Goal: Navigation & Orientation: Find specific page/section

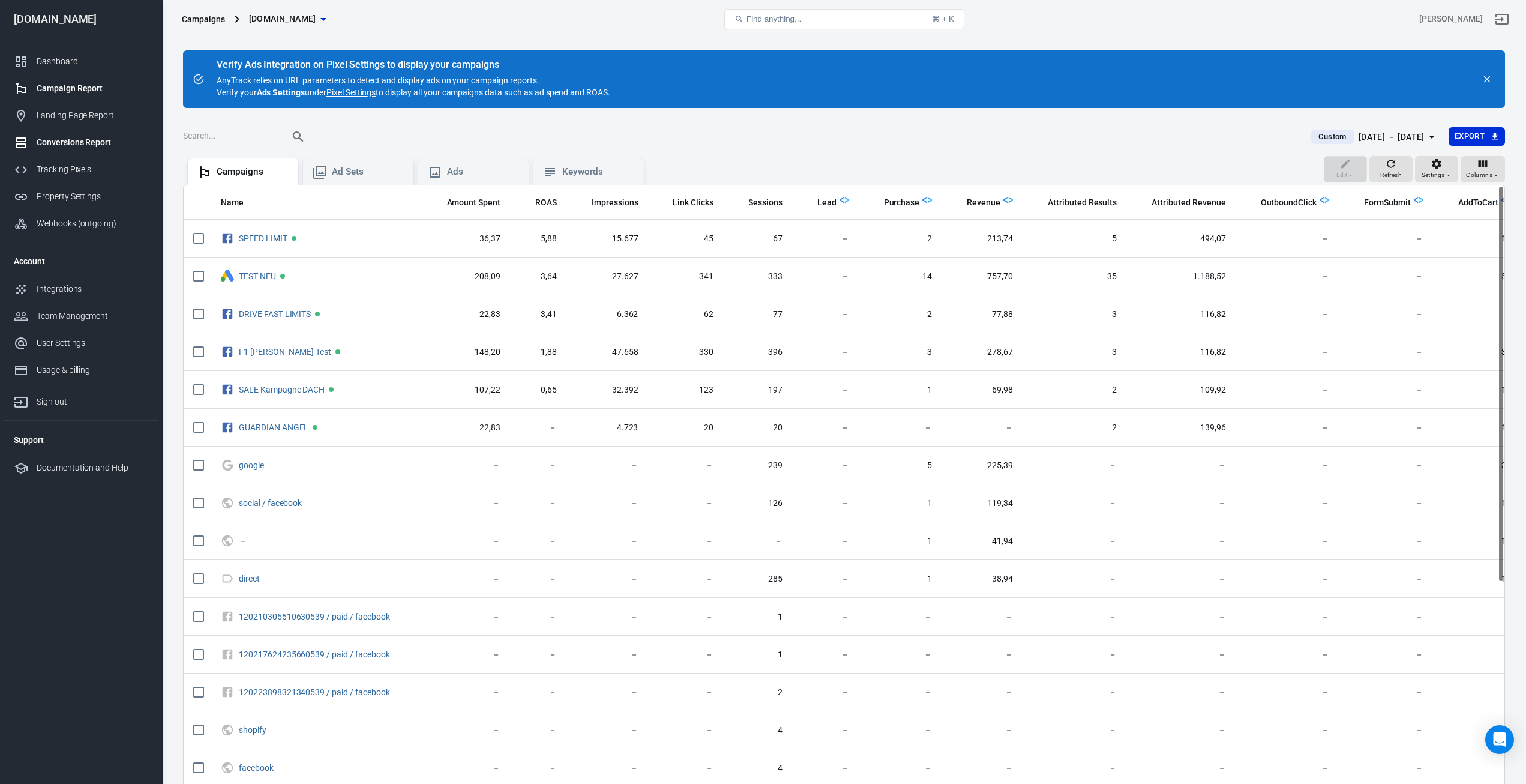
click at [57, 148] on div "Conversions Report" at bounding box center [92, 143] width 111 height 13
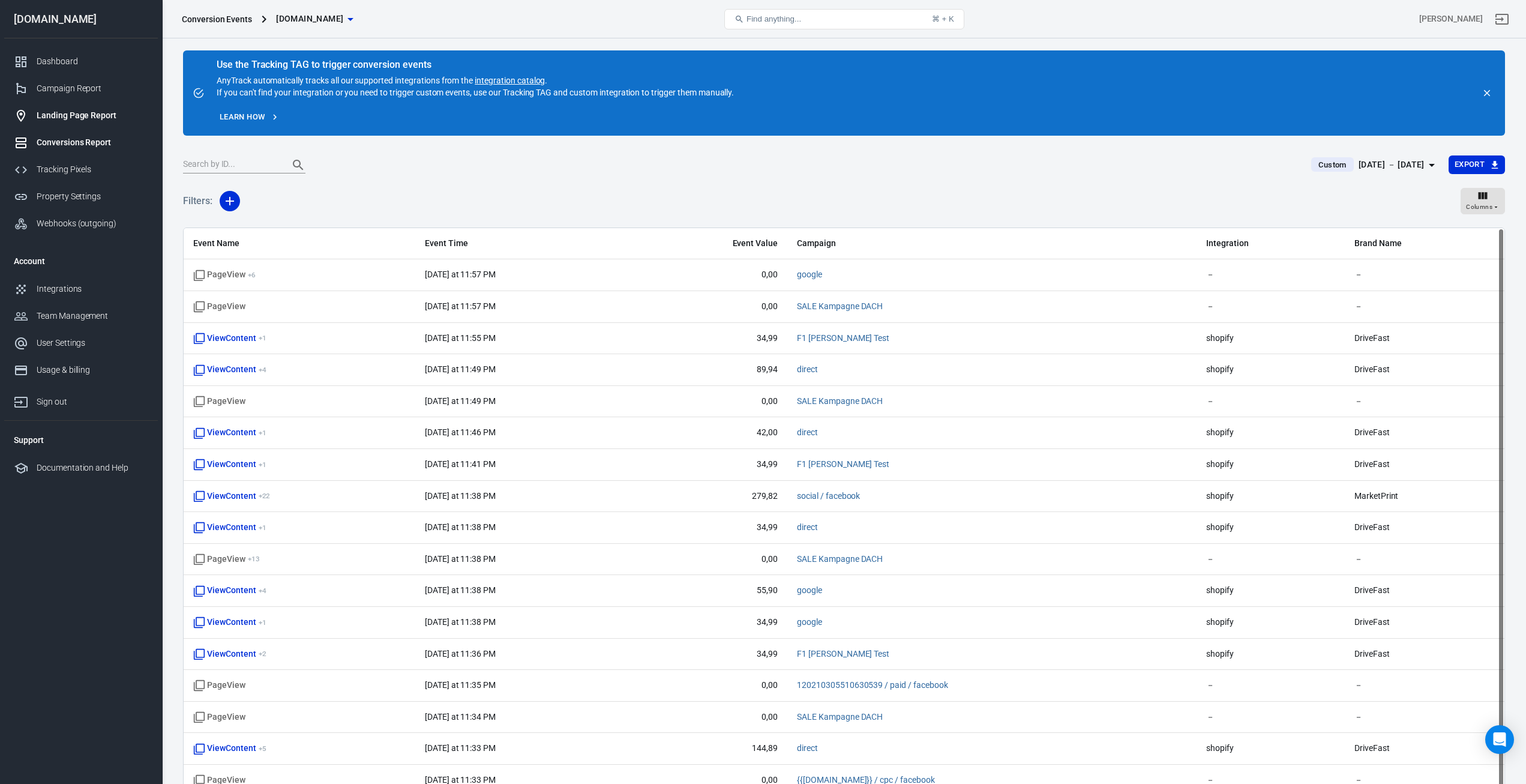
click at [64, 109] on link "Landing Page Report" at bounding box center [80, 115] width 154 height 27
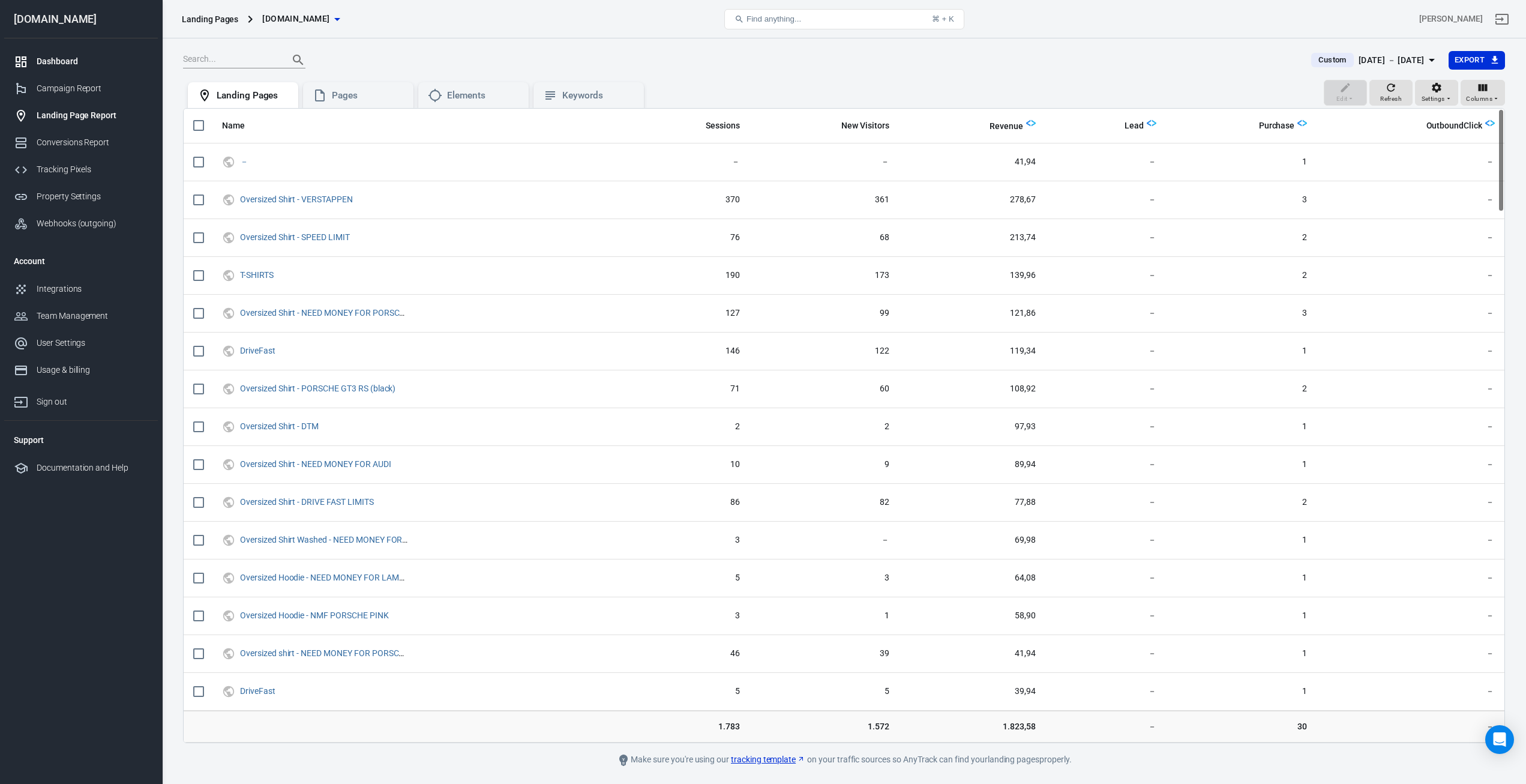
click at [91, 67] on link "Dashboard" at bounding box center [80, 61] width 154 height 27
